Goal: Book appointment/travel/reservation

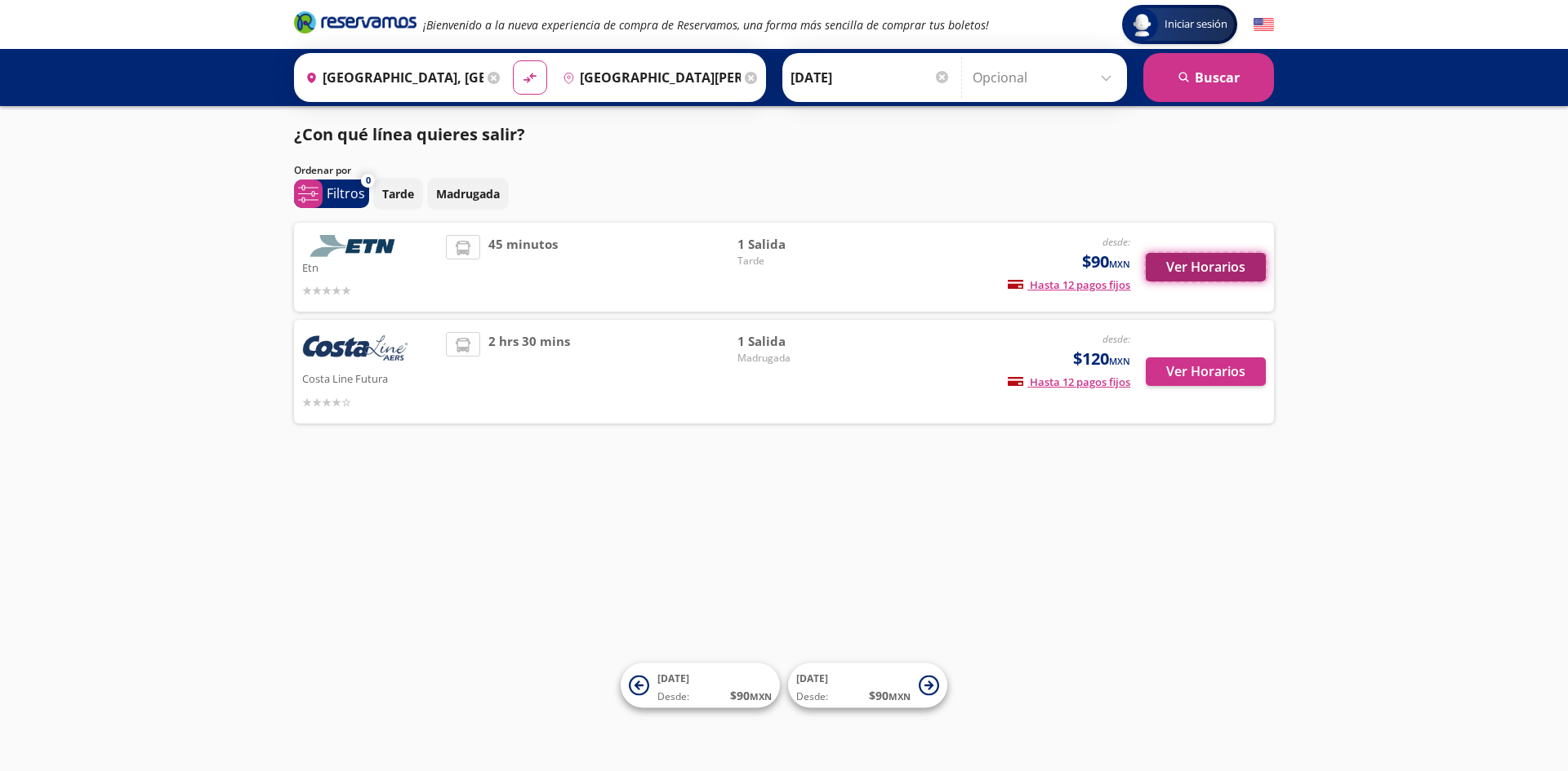
click at [1244, 276] on button "Ver Horarios" at bounding box center [1206, 267] width 120 height 29
click at [1204, 374] on button "Ver Horarios" at bounding box center [1206, 371] width 120 height 29
